Goal: Information Seeking & Learning: Learn about a topic

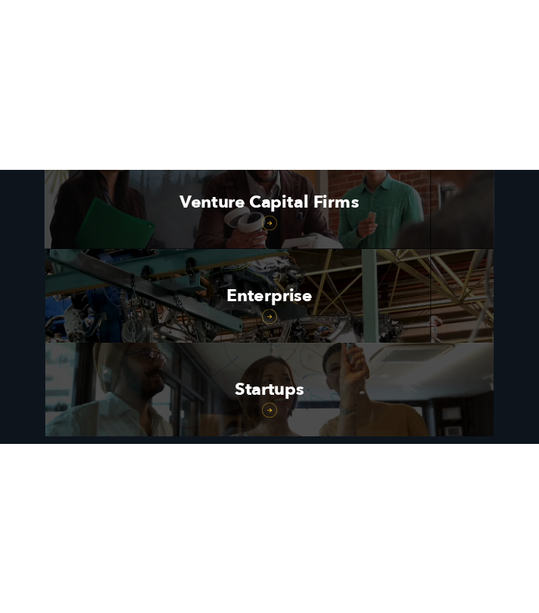
scroll to position [1663, 0]
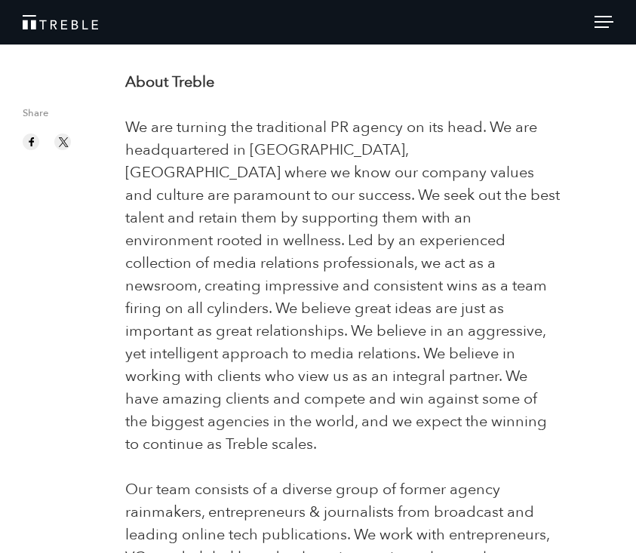
scroll to position [175, 0]
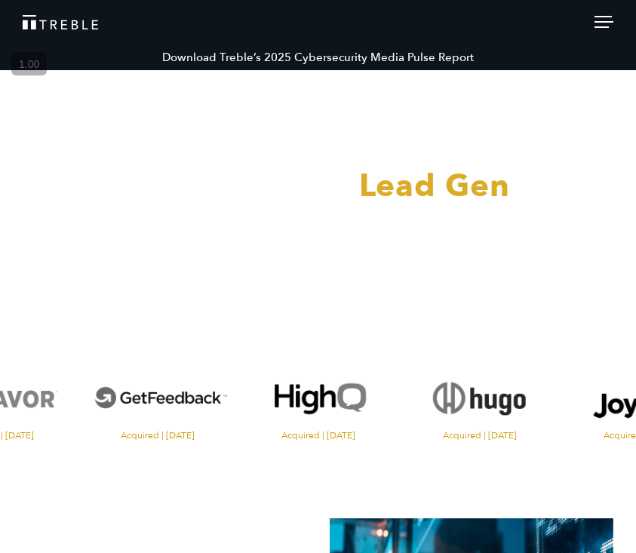
click at [538, 10] on header "Download Treble’s 2025 Cybersecurity Media Pulse Report About Services Portfoli…" at bounding box center [318, 22] width 636 height 45
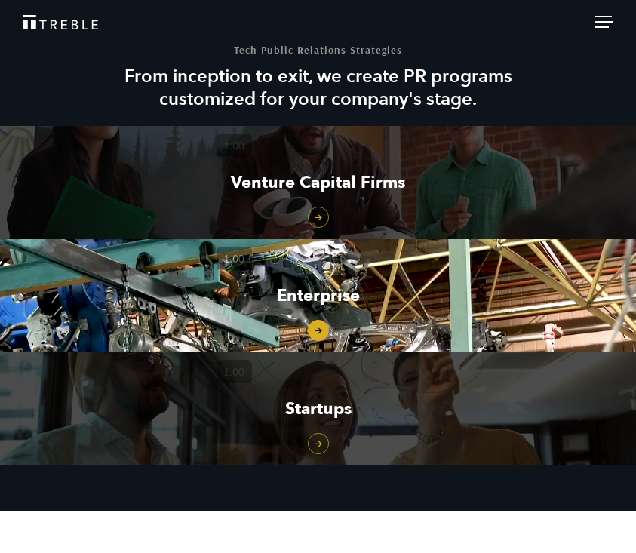
scroll to position [1161, 0]
